Goal: Task Accomplishment & Management: Complete application form

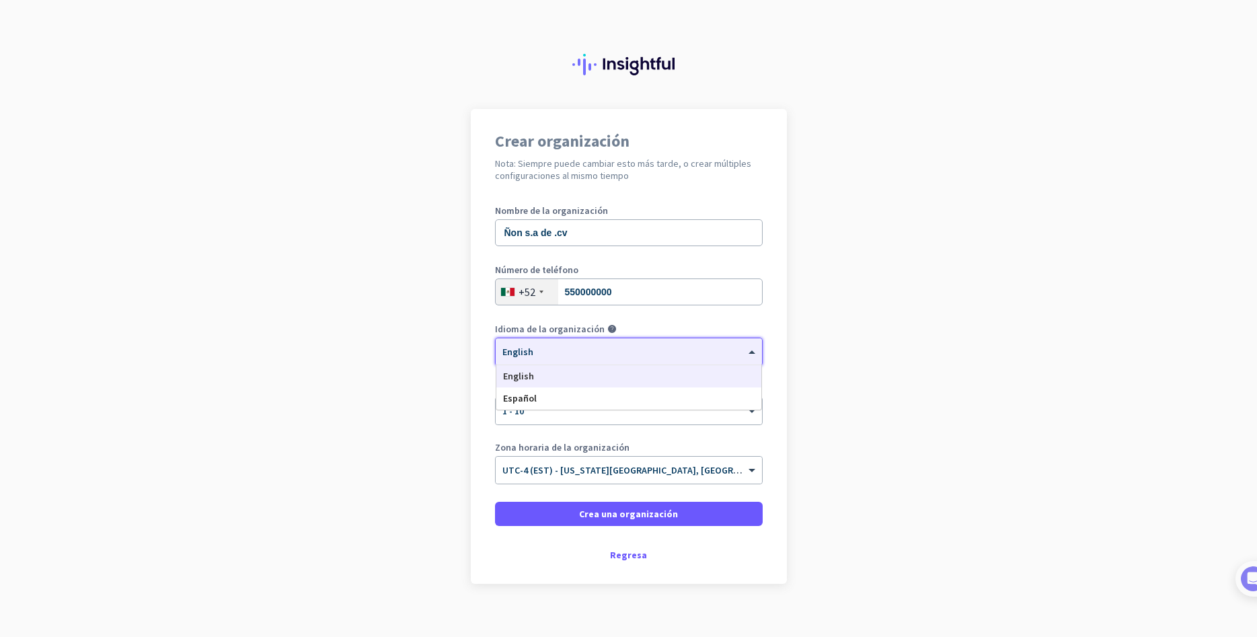
click at [571, 353] on div "× English" at bounding box center [621, 351] width 250 height 11
click at [557, 401] on div "Español" at bounding box center [629, 399] width 265 height 22
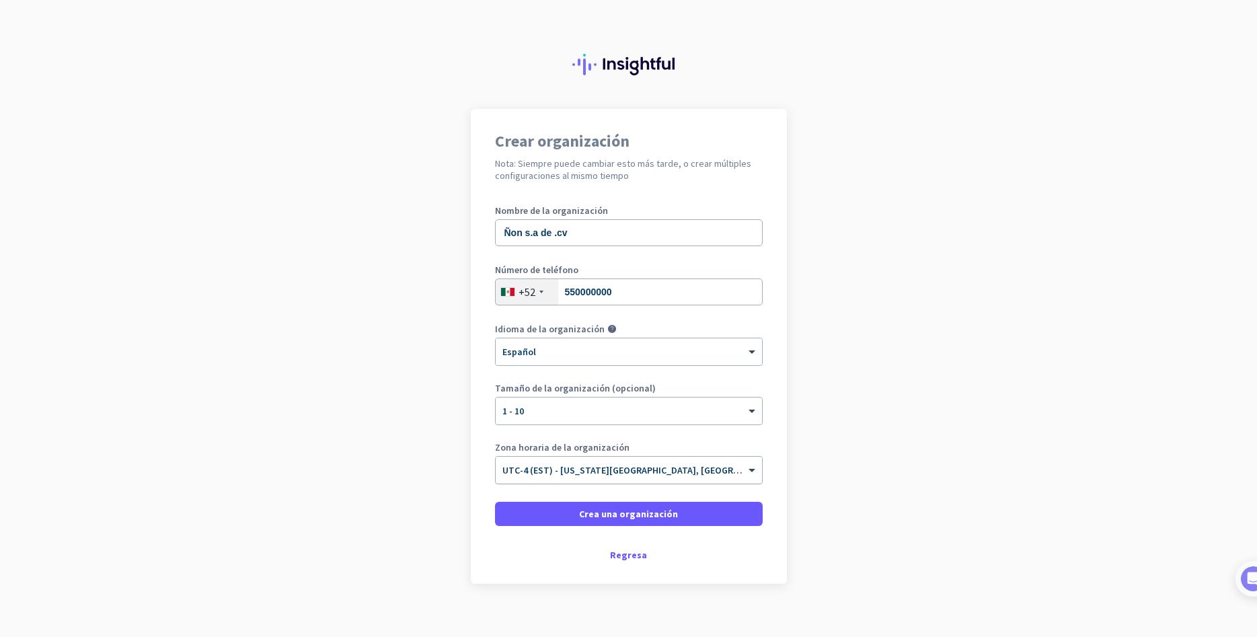
click at [582, 464] on input "text" at bounding box center [616, 466] width 226 height 10
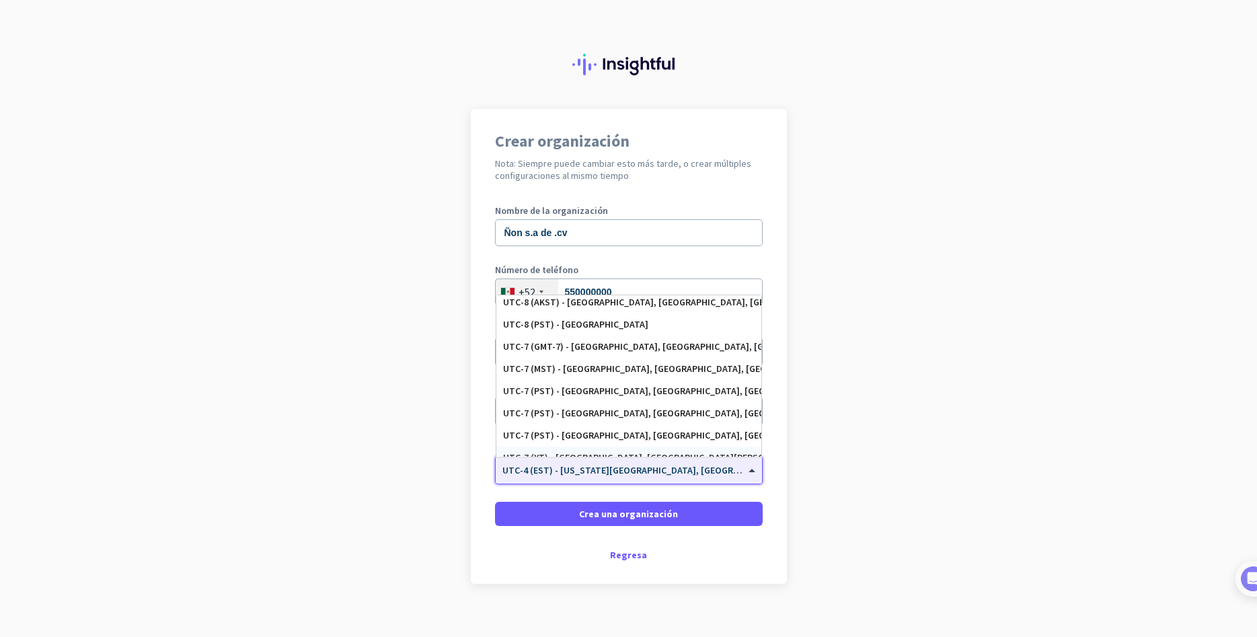
scroll to position [365, 0]
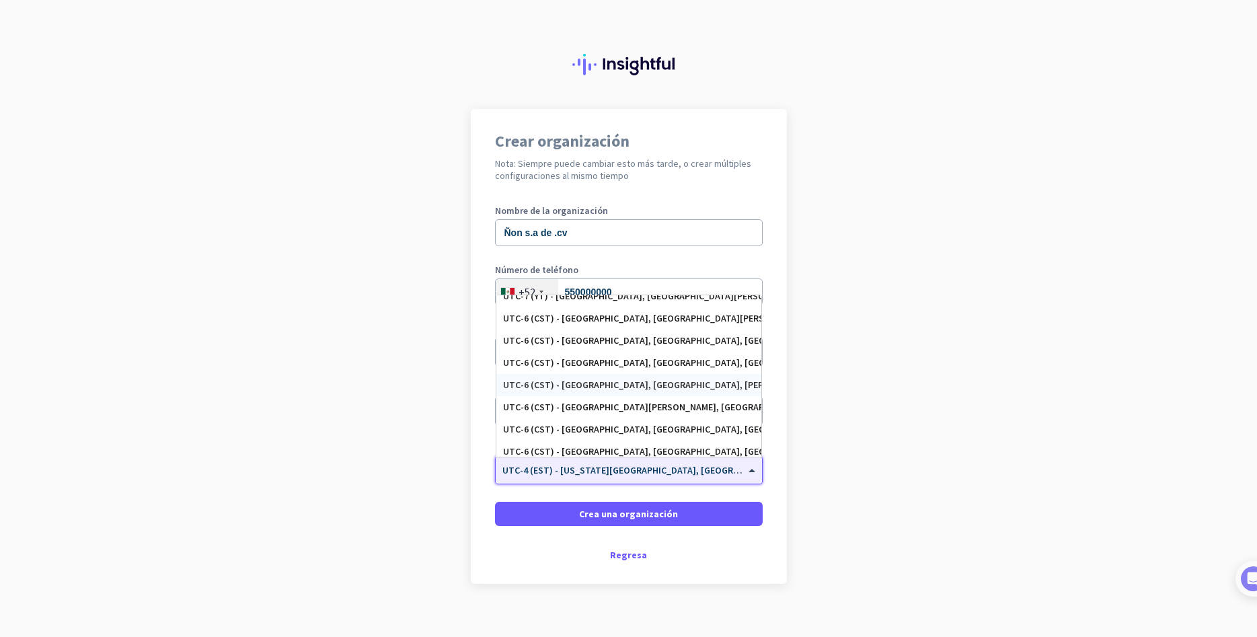
click at [576, 393] on div "UTC-6 (CST) - Mexico City, Iztapalapa, León de los Aldama, Puebla" at bounding box center [629, 385] width 265 height 22
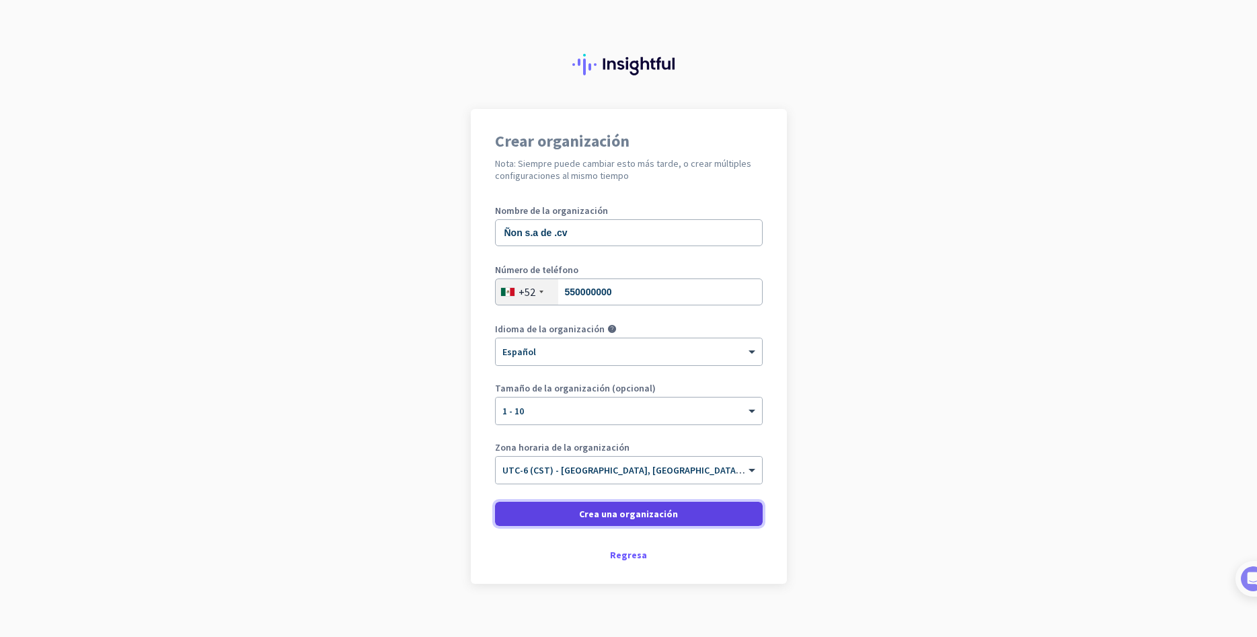
click at [666, 516] on span "Crea una organización" at bounding box center [628, 513] width 99 height 13
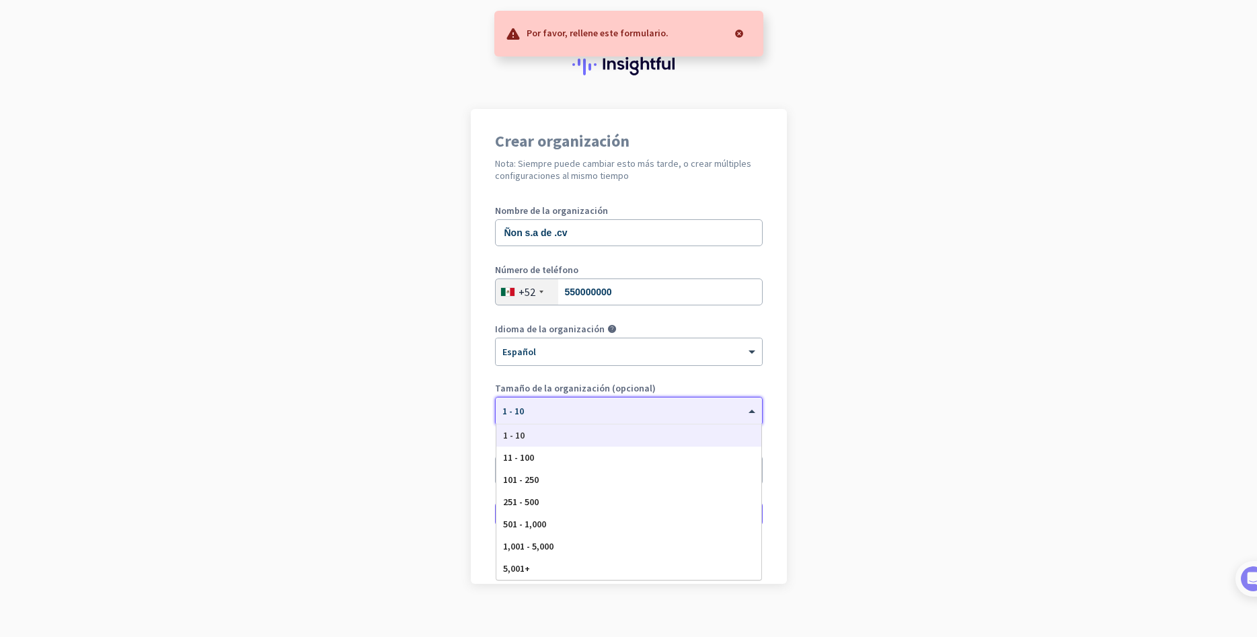
click at [616, 400] on div "× 1 - 10" at bounding box center [629, 411] width 266 height 27
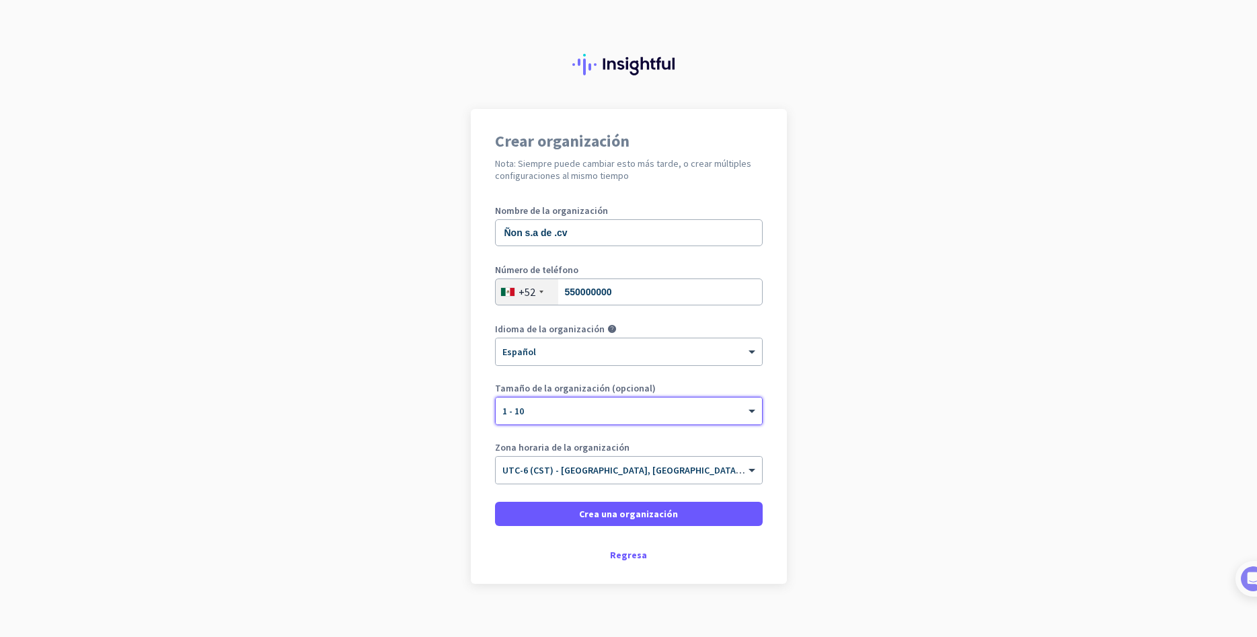
click at [551, 422] on div "× 1 - 10" at bounding box center [629, 411] width 266 height 27
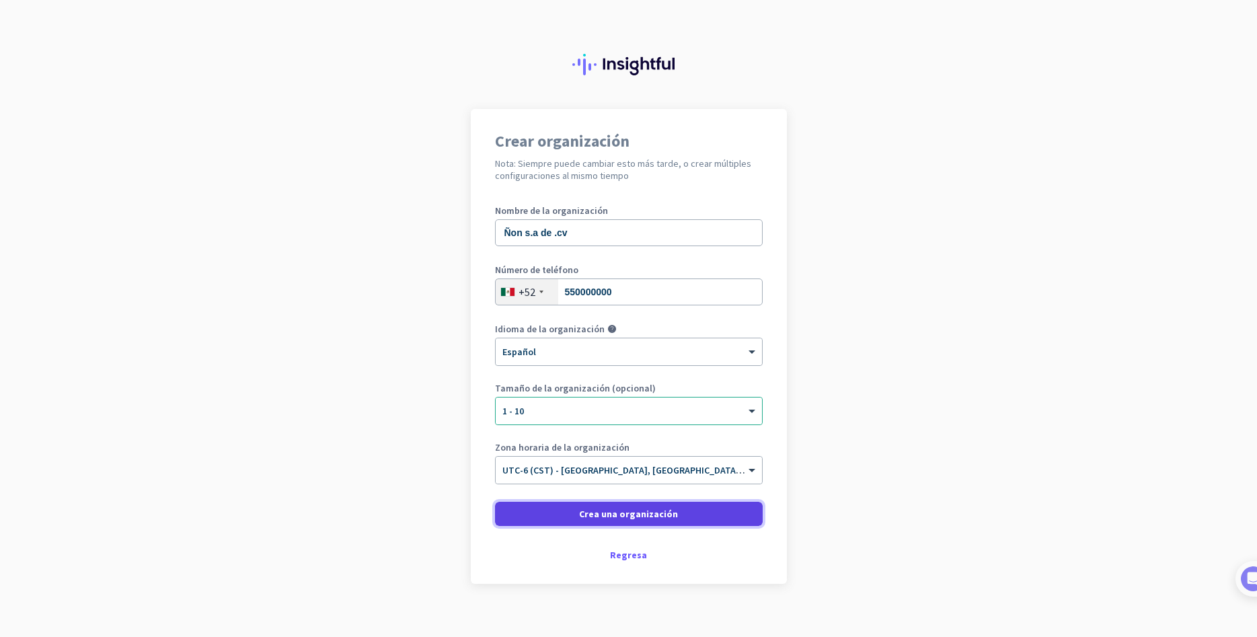
click at [603, 507] on span at bounding box center [629, 514] width 268 height 32
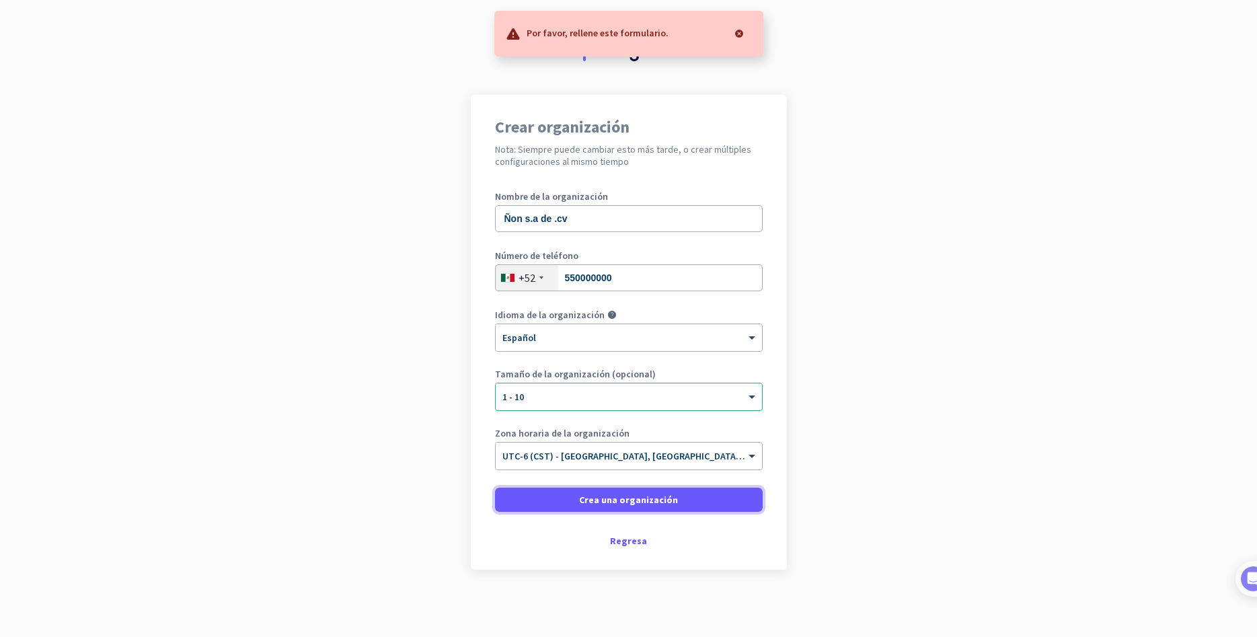
scroll to position [0, 0]
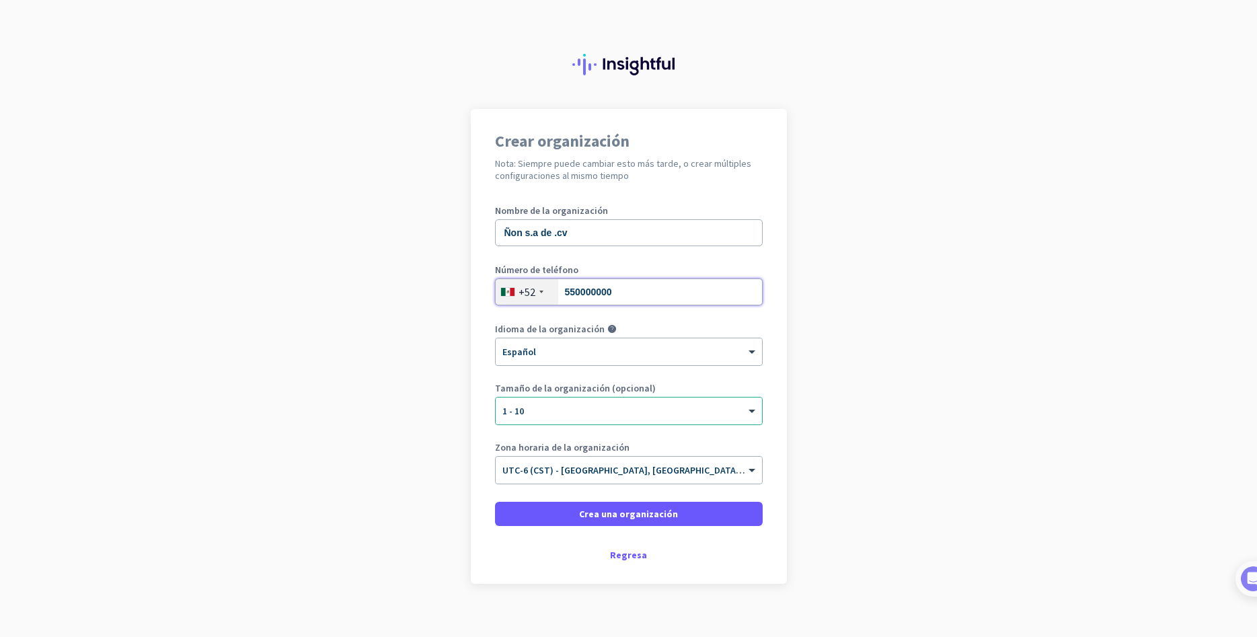
drag, startPoint x: 649, startPoint y: 288, endPoint x: 577, endPoint y: 297, distance: 73.2
click at [577, 297] on input "550000000" at bounding box center [629, 292] width 268 height 27
type input "5512398712"
click at [670, 513] on span "Crea una organización" at bounding box center [628, 513] width 99 height 13
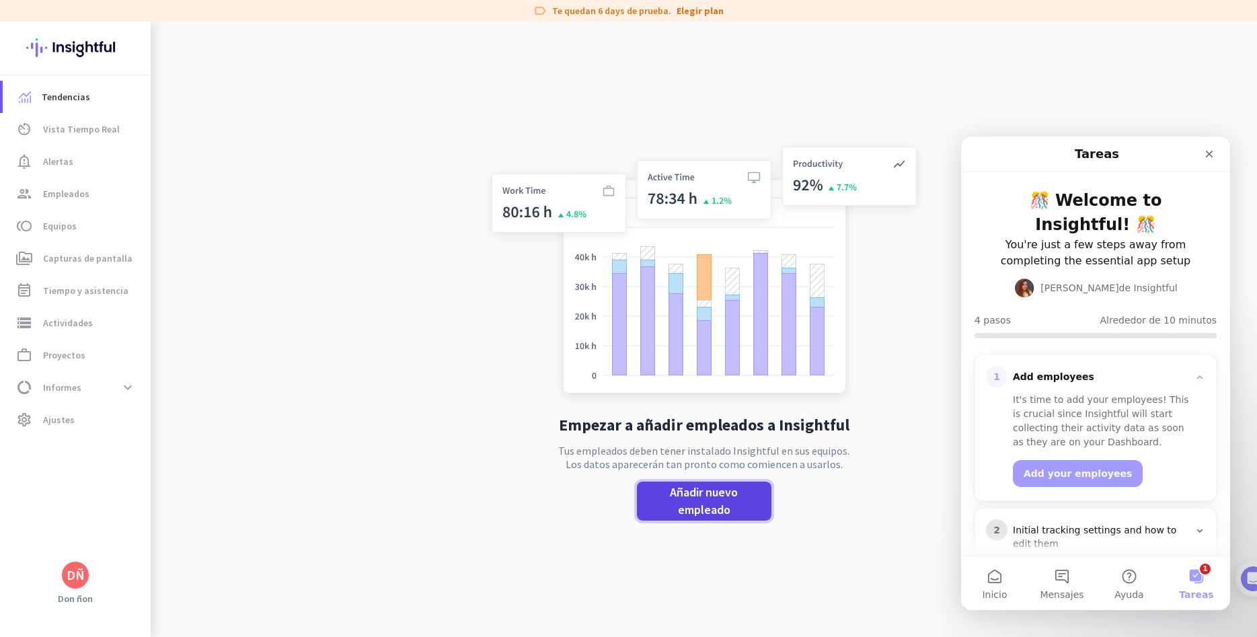
click at [712, 504] on span "Añadir nuevo empleado" at bounding box center [704, 501] width 113 height 35
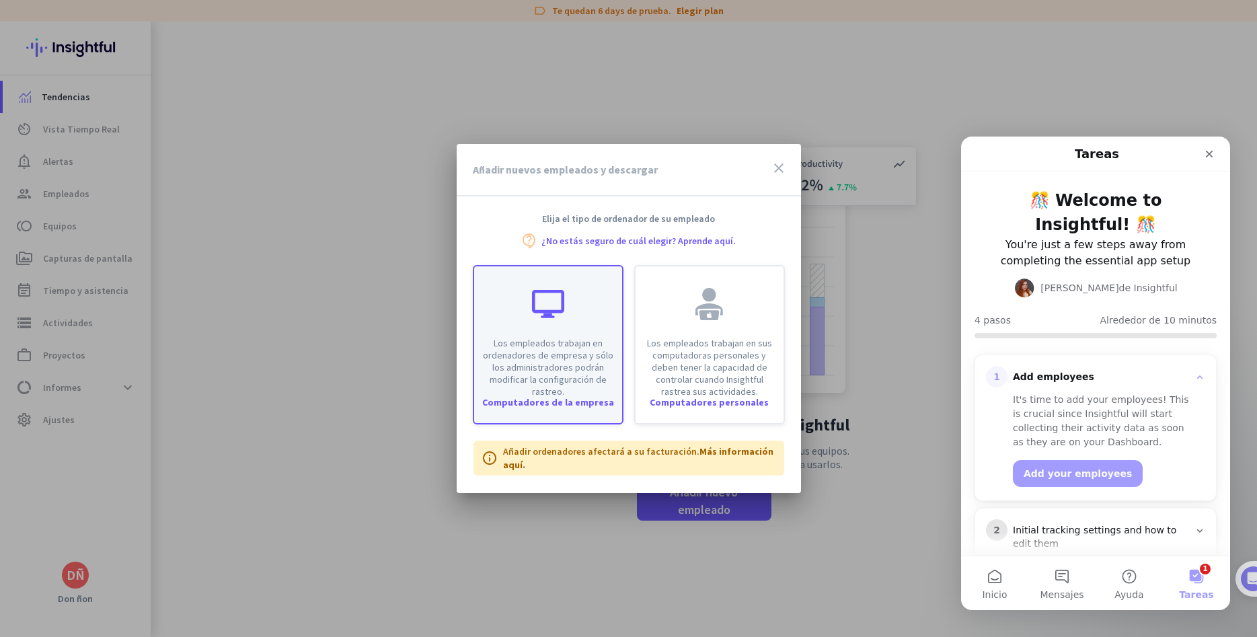
click at [571, 298] on div "Los empleados trabajan en ordenadores de empresa y sólo los administradores pod…" at bounding box center [548, 331] width 148 height 131
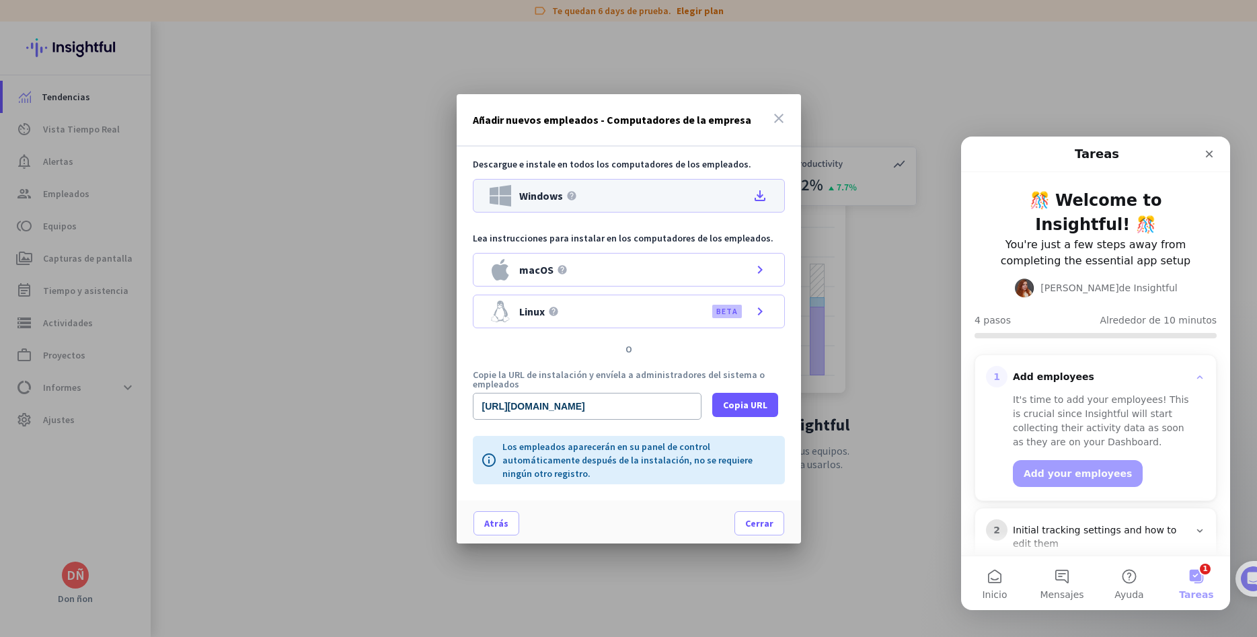
click at [762, 193] on icon "file_download" at bounding box center [760, 196] width 16 height 16
click at [659, 94] on div "Añadir nuevos empleados - Computadores de la empresa close" at bounding box center [629, 120] width 344 height 52
click at [734, 403] on span "Copia URL" at bounding box center [745, 404] width 44 height 13
click at [769, 520] on span "Cerrar" at bounding box center [759, 523] width 28 height 13
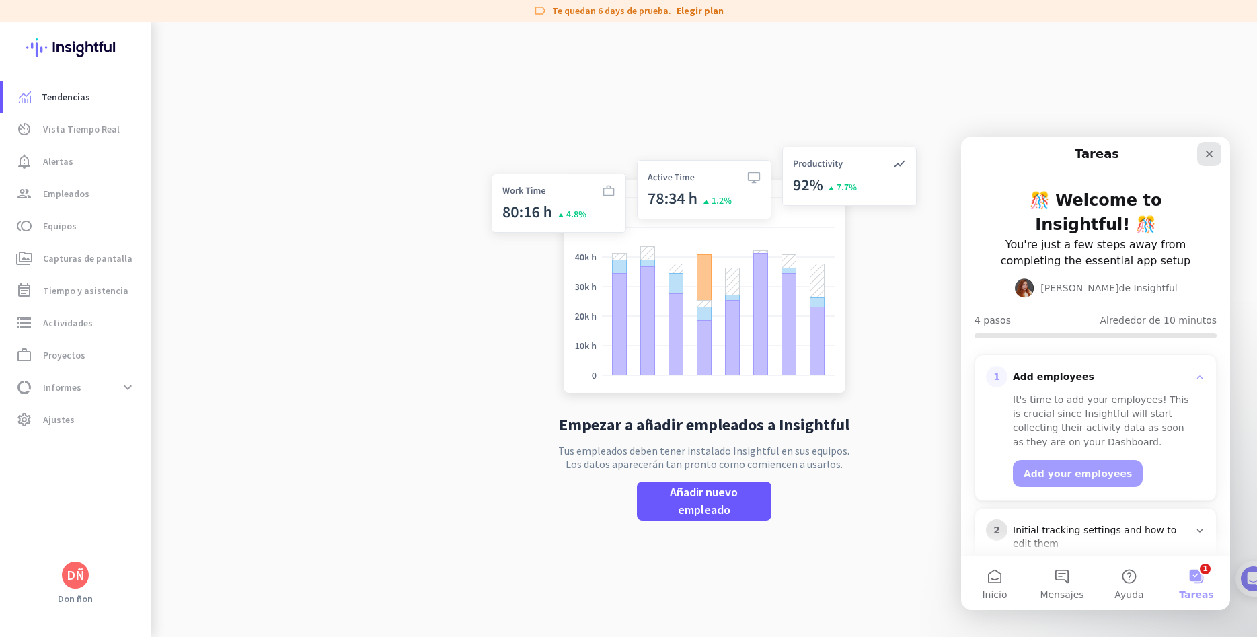
click at [1210, 147] on div "Cerrar" at bounding box center [1210, 154] width 24 height 24
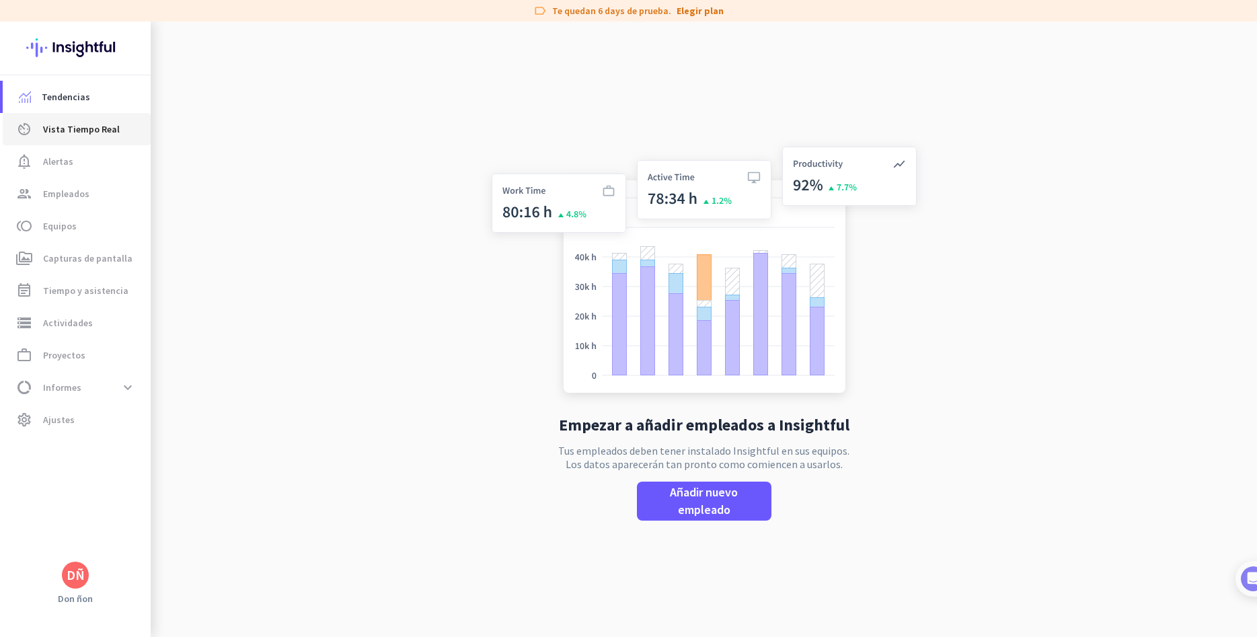
click at [85, 137] on span "Vista Tiempo Real" at bounding box center [81, 129] width 77 height 16
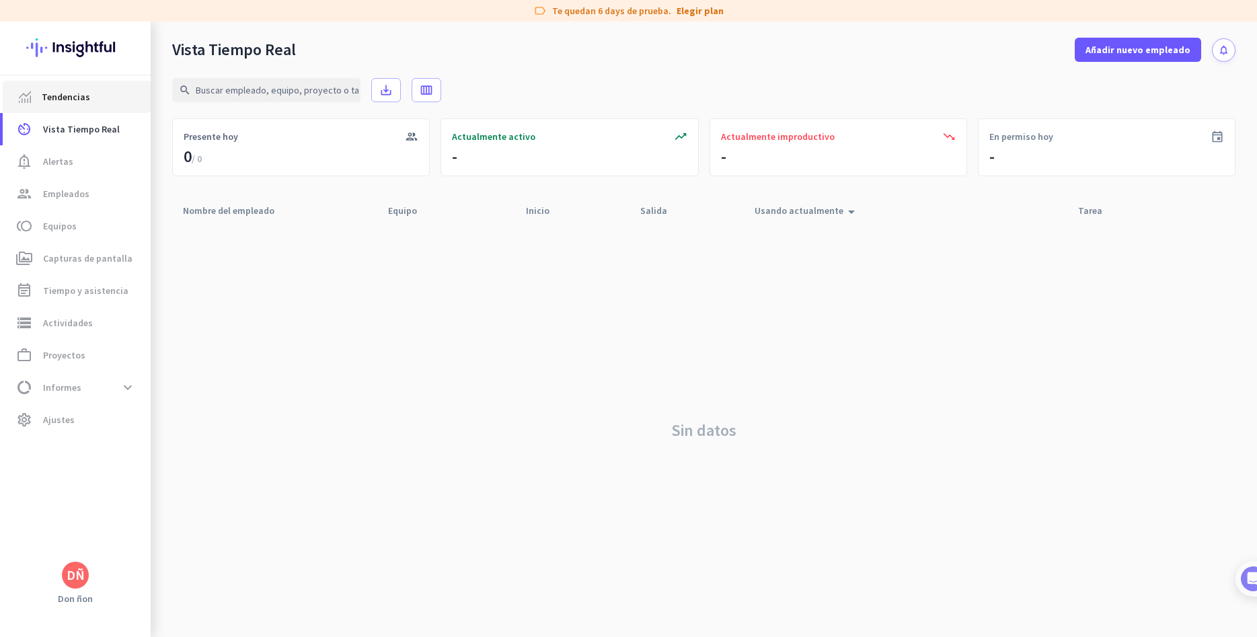
click at [96, 85] on link "Tendencias" at bounding box center [77, 97] width 148 height 32
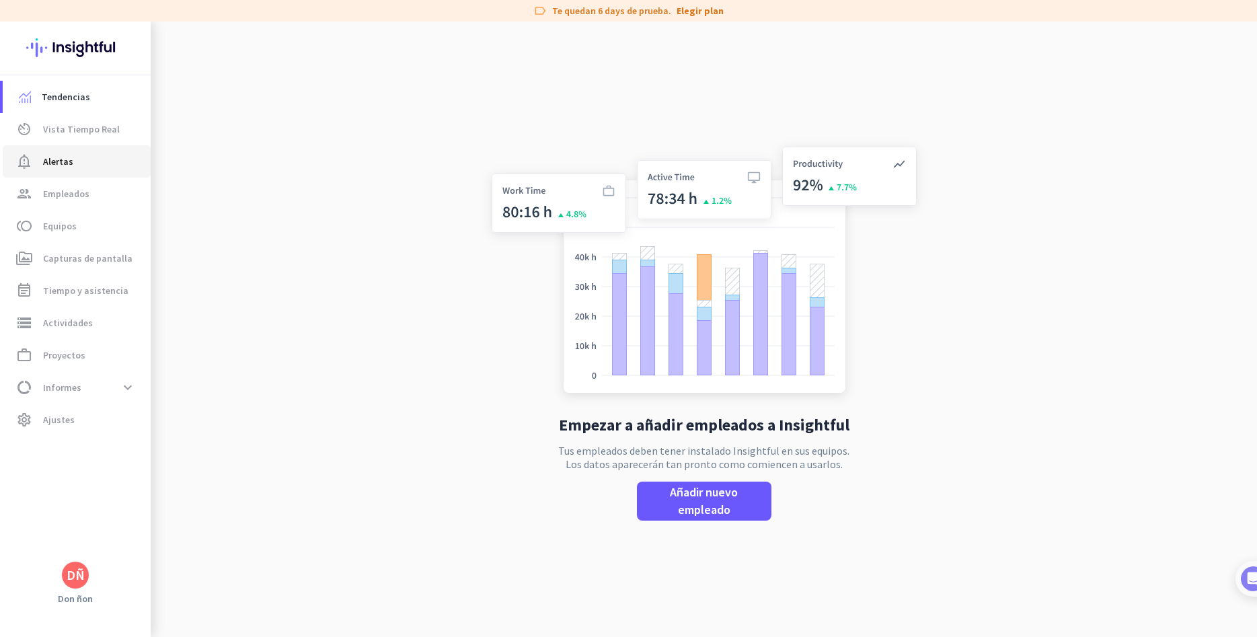
click at [92, 172] on link "notification_important Alertas" at bounding box center [77, 161] width 148 height 32
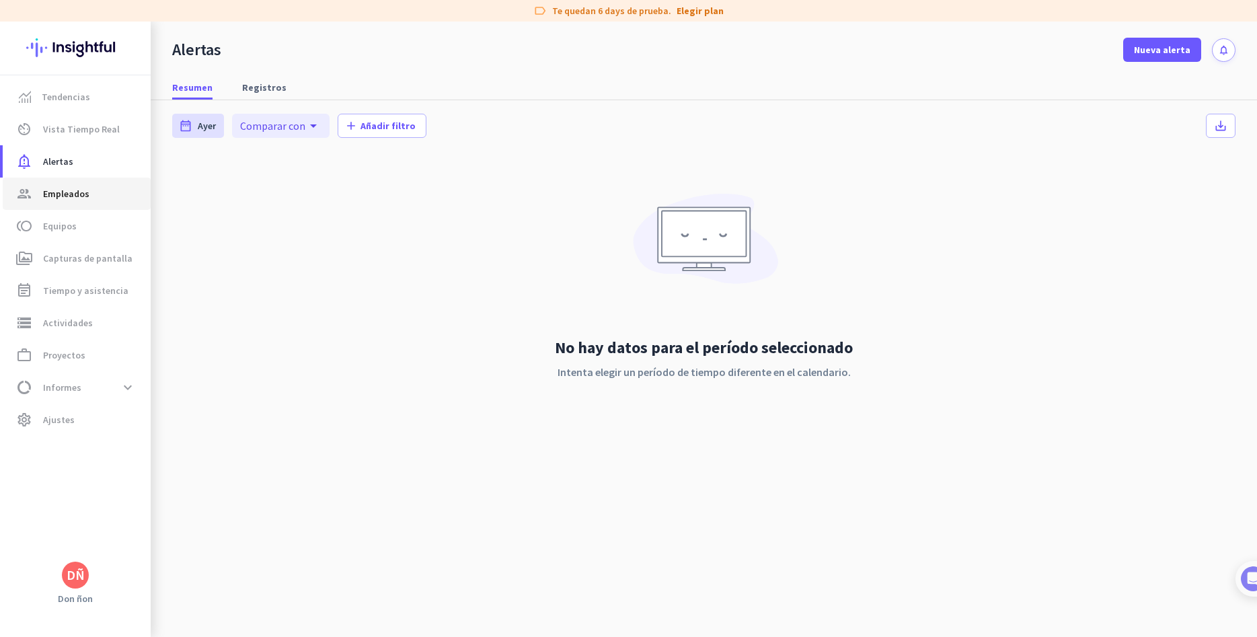
click at [105, 193] on span "group Empleados" at bounding box center [76, 194] width 126 height 16
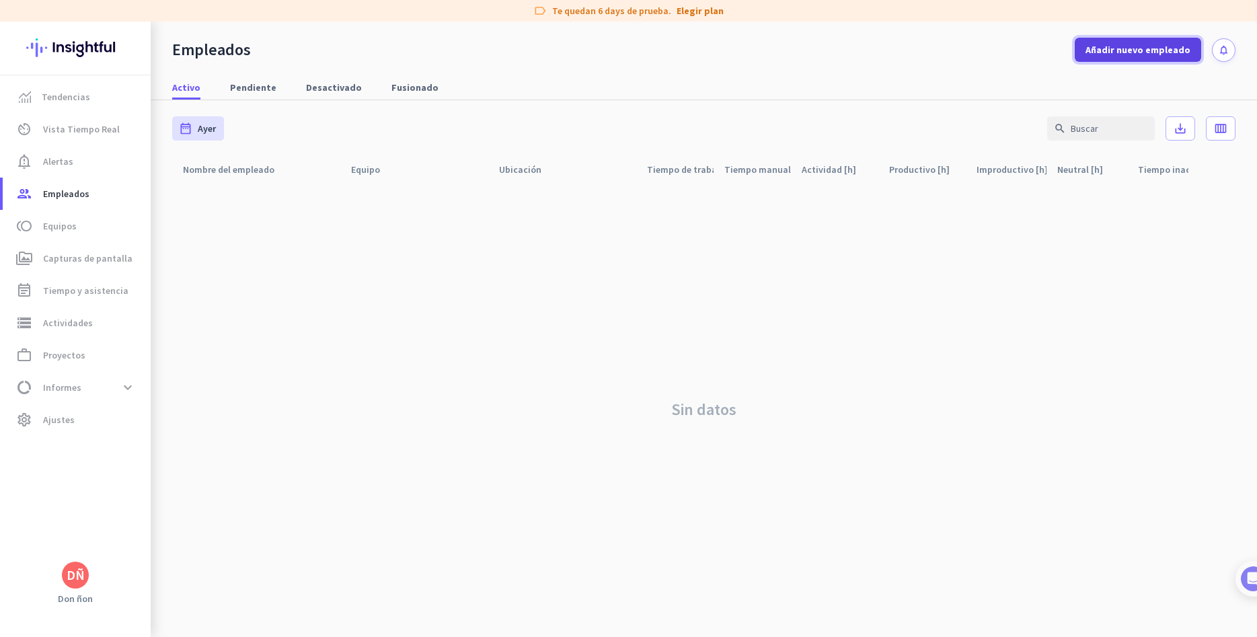
click at [1114, 44] on span "Añadir nuevo empleado" at bounding box center [1138, 49] width 105 height 13
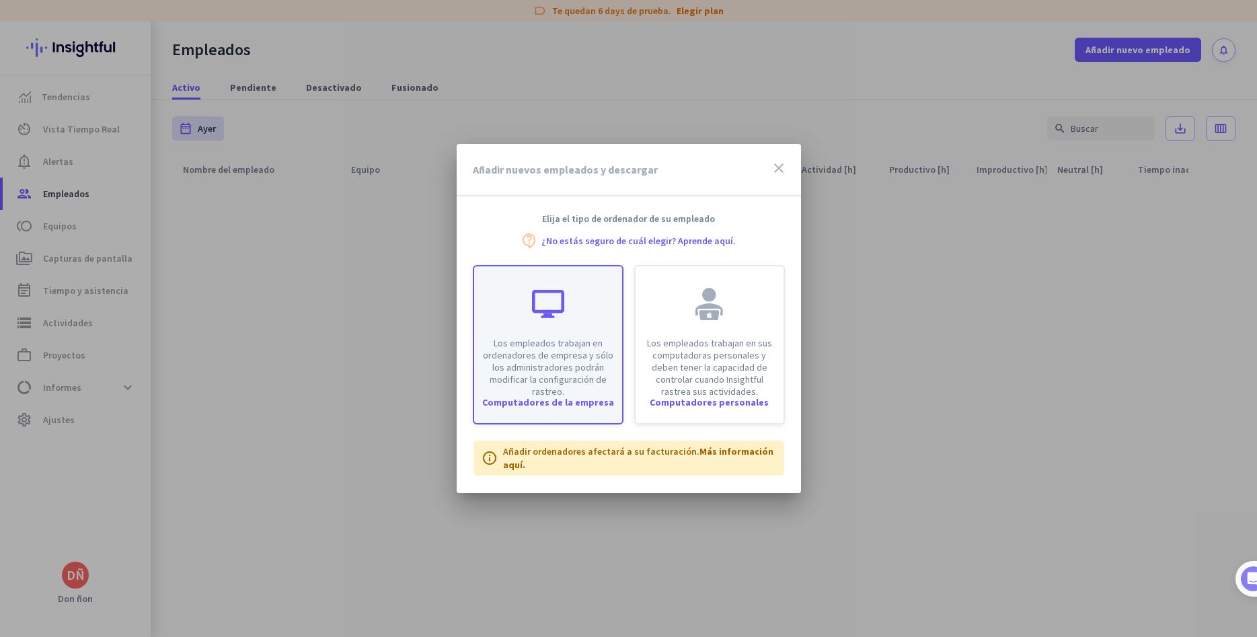
click at [568, 401] on div "Computadores de la empresa" at bounding box center [548, 402] width 148 height 9
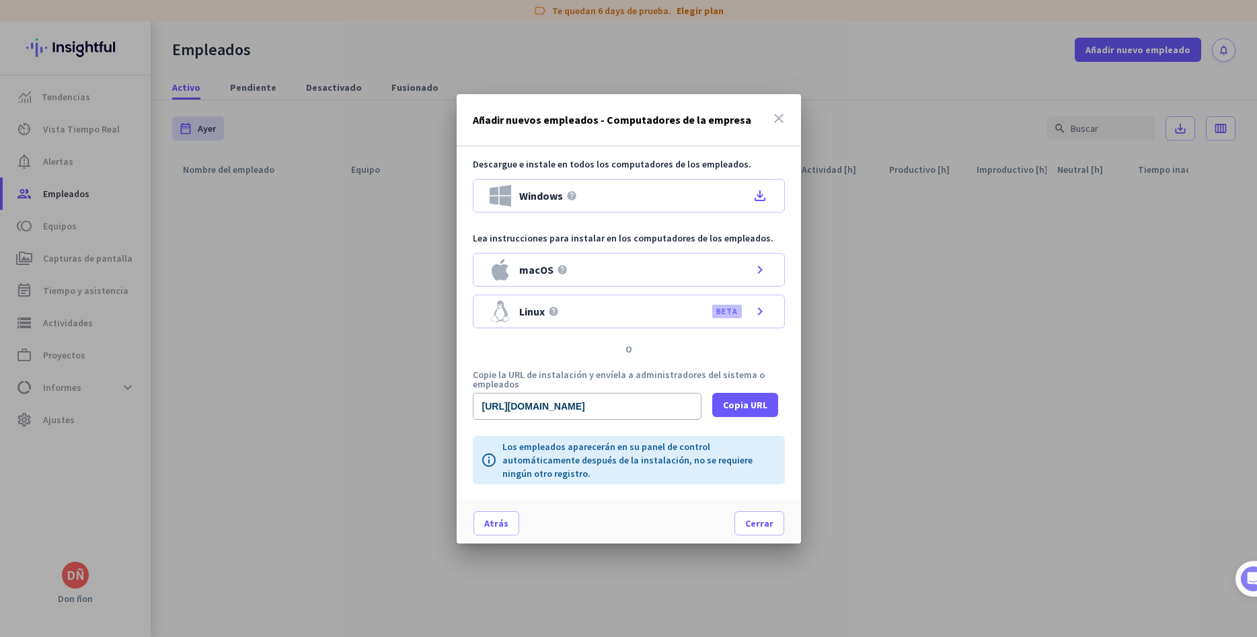
click at [776, 111] on icon "close" at bounding box center [779, 118] width 16 height 16
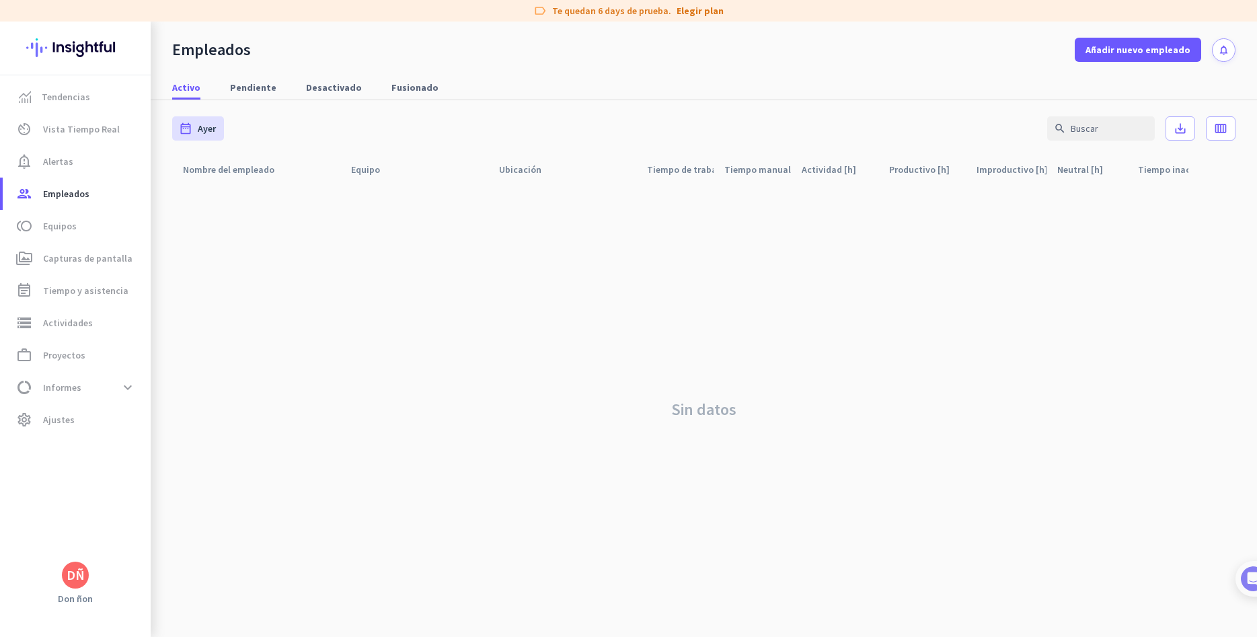
click at [779, 116] on div "date_range Ayer Mon, Aug 18 - Mon, Aug 18 search save_alt calendar_view_week" at bounding box center [704, 128] width 1064 height 57
